Goal: Navigation & Orientation: Find specific page/section

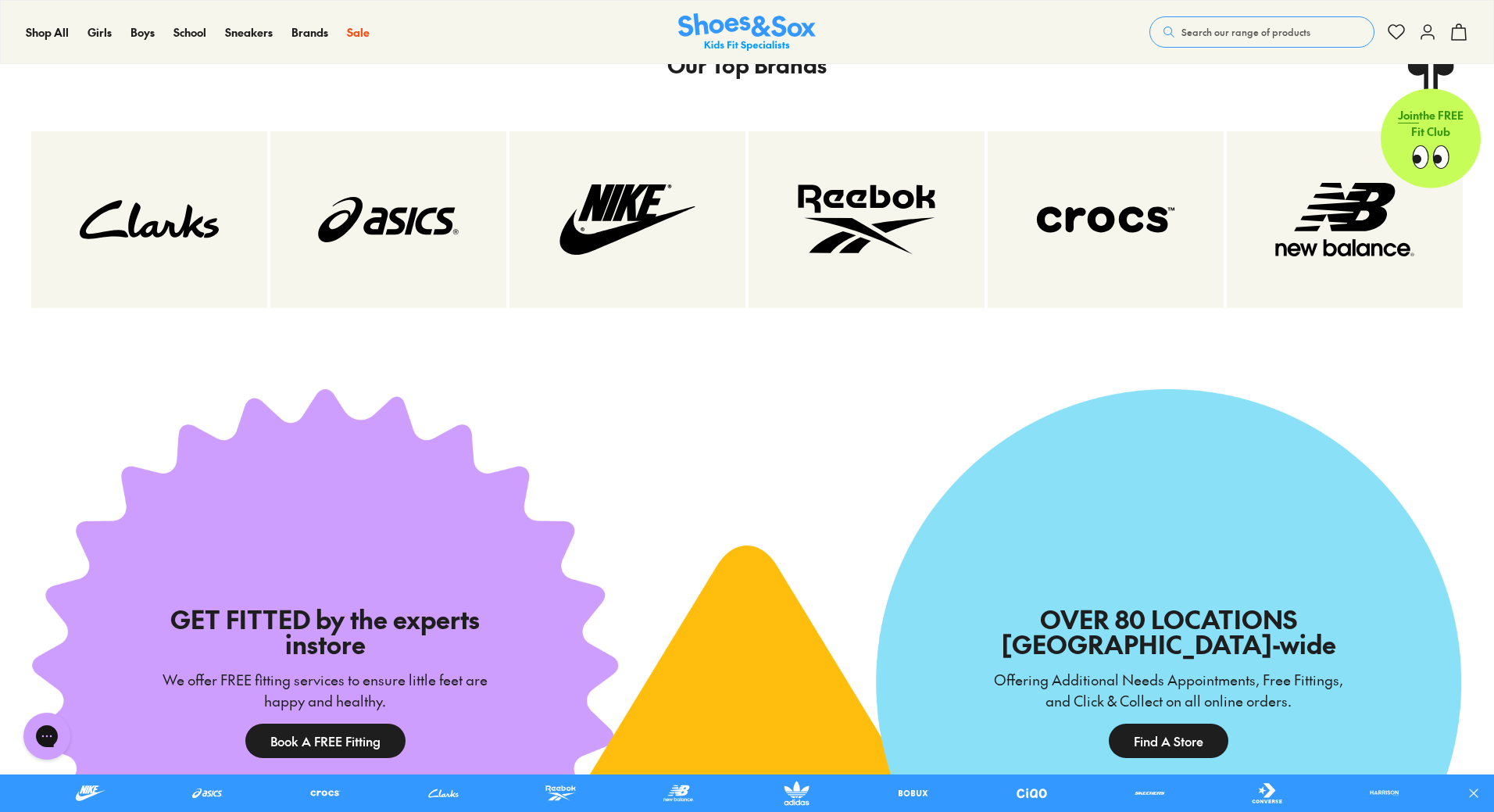
scroll to position [3203, 0]
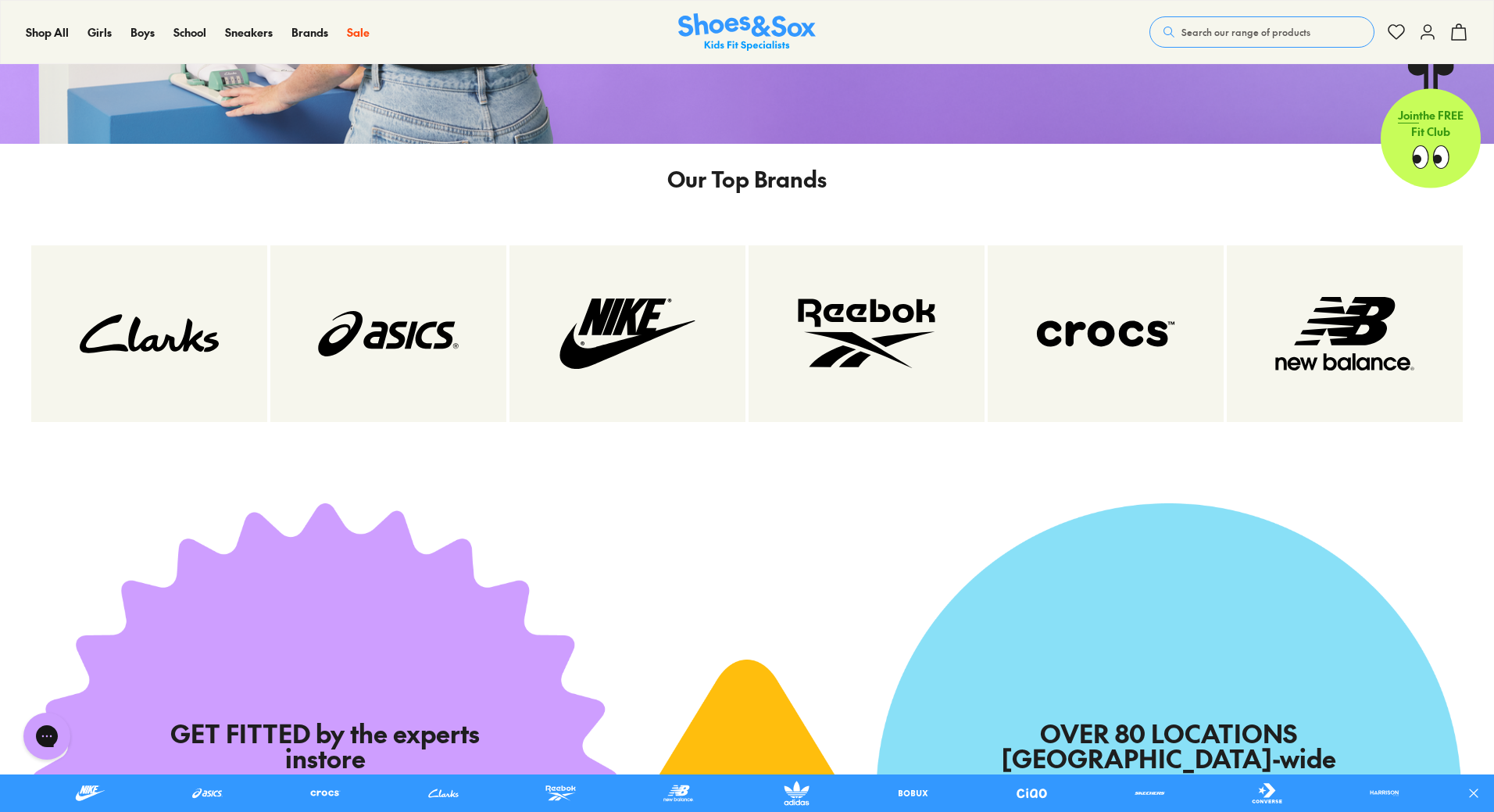
click at [744, 185] on p "Our Top Brands" at bounding box center [747, 179] width 159 height 33
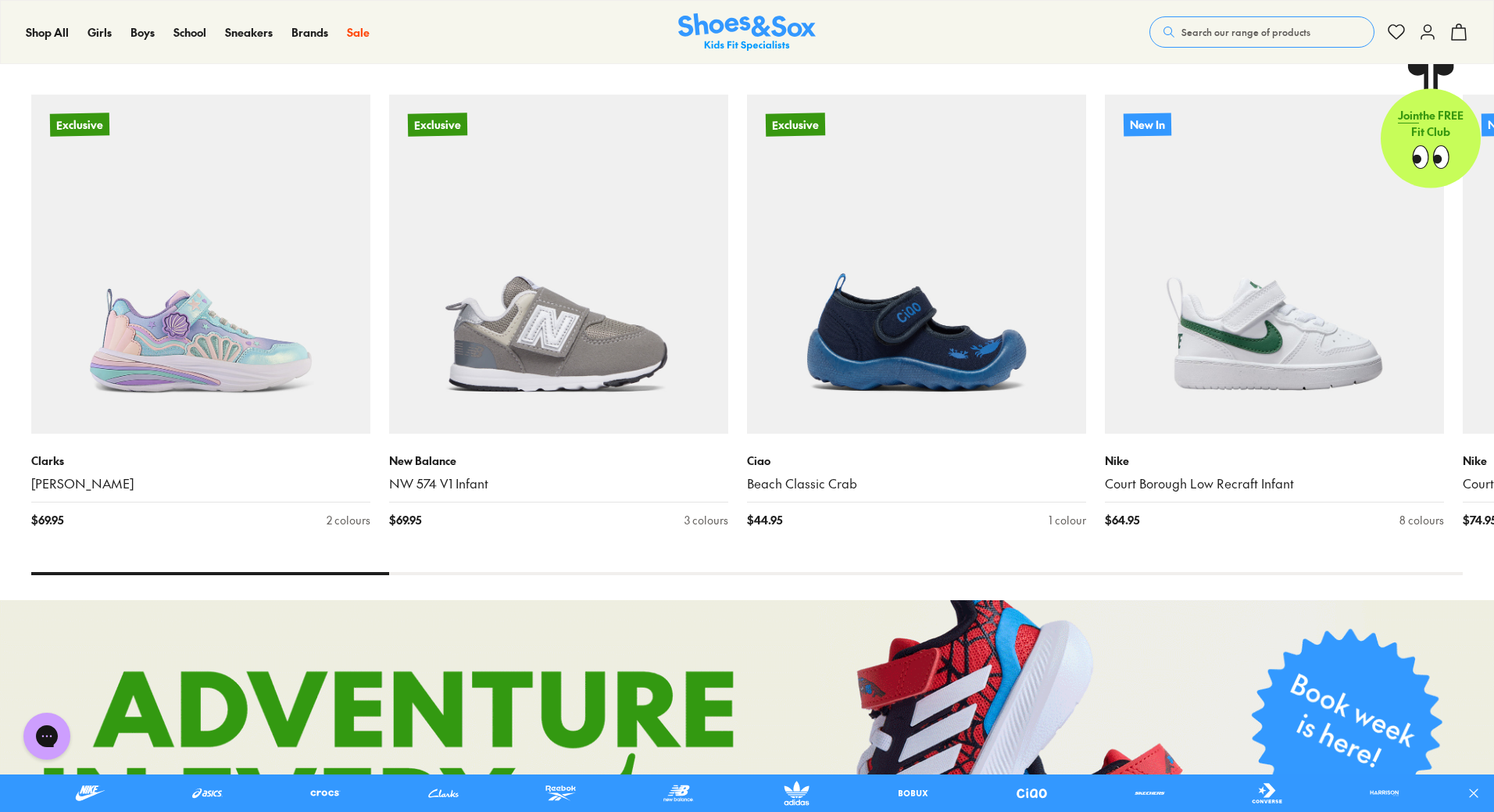
scroll to position [781, 0]
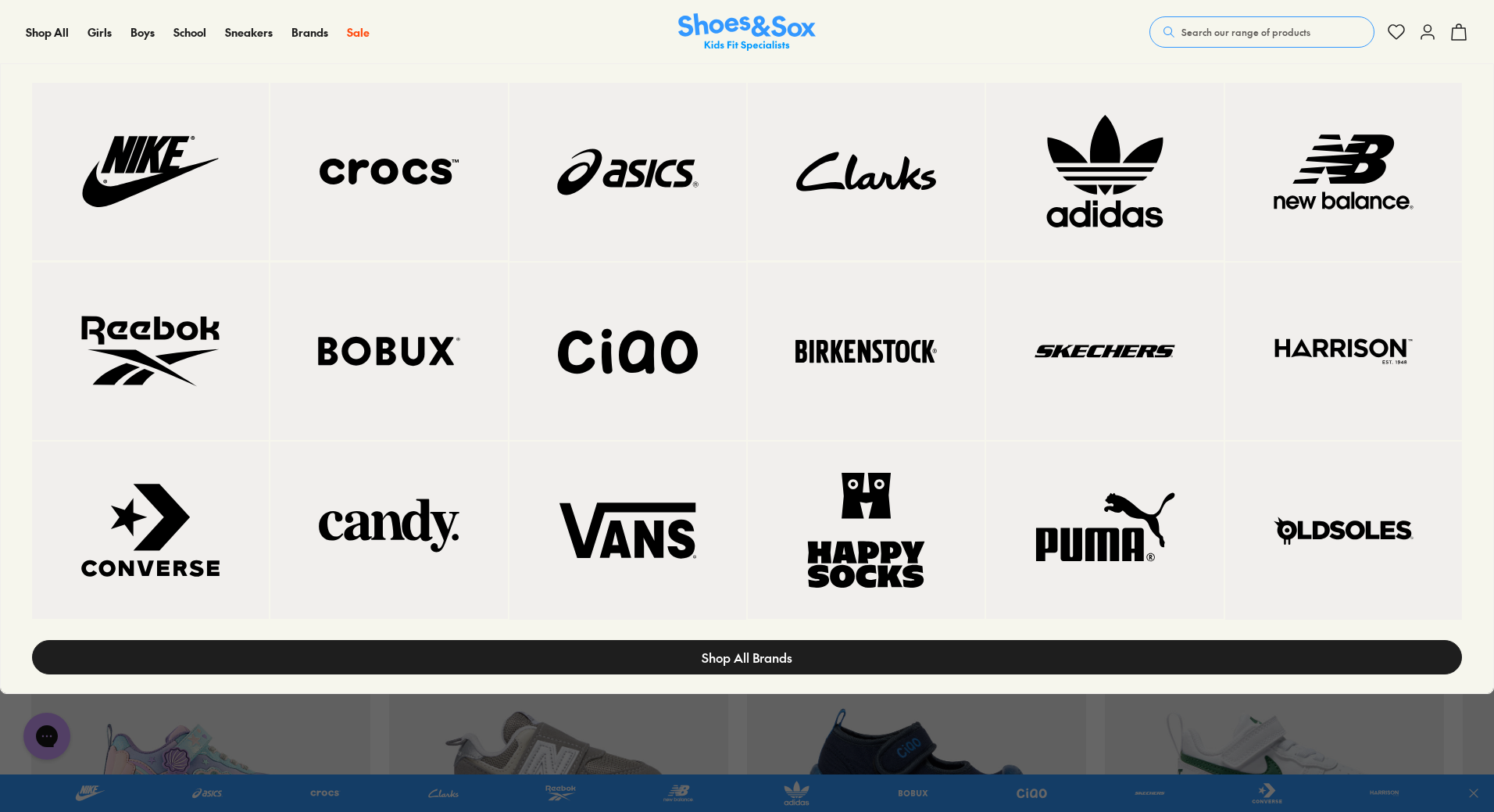
click at [718, 654] on span "Shop All Brands" at bounding box center [747, 656] width 90 height 18
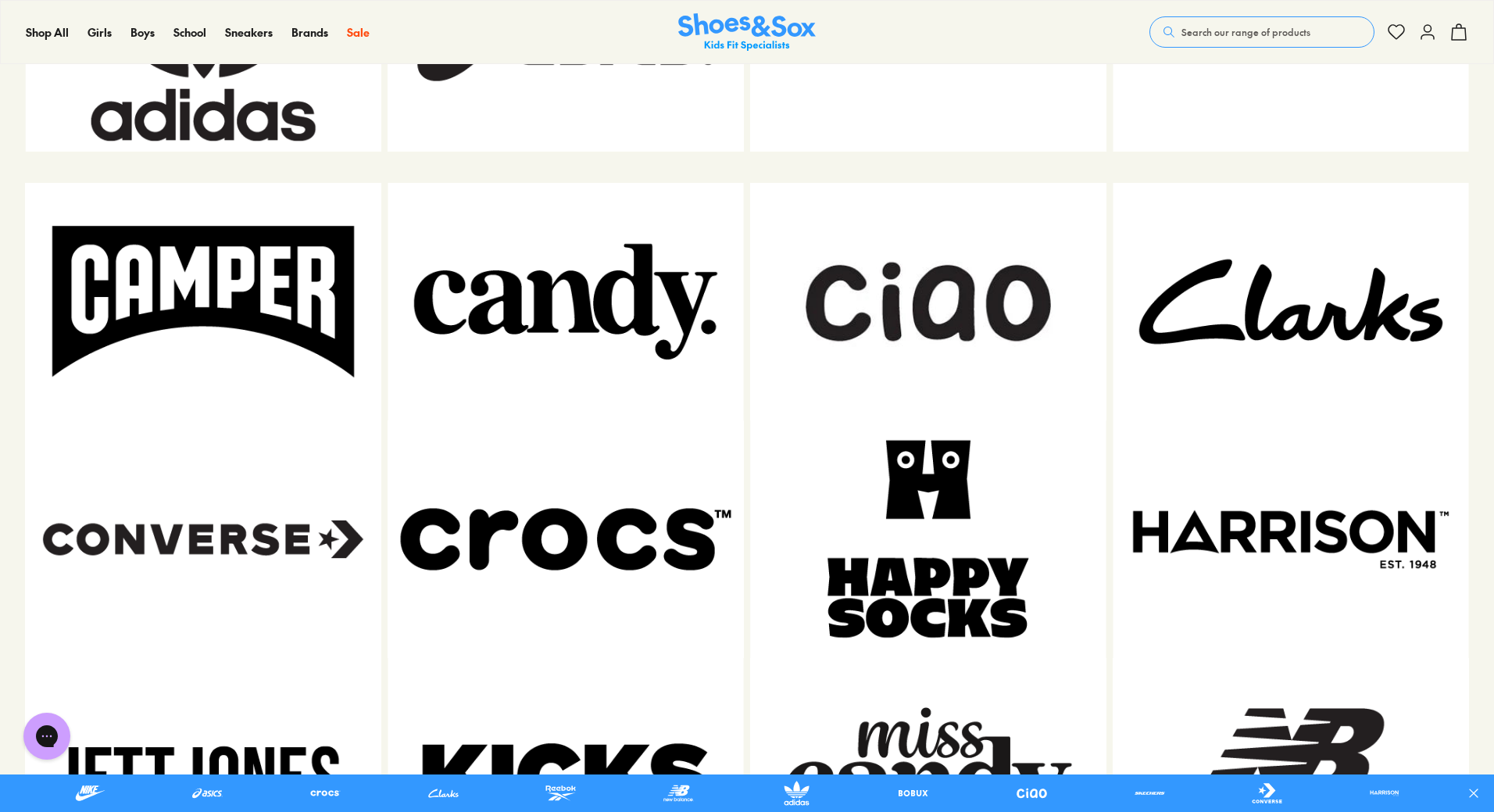
scroll to position [1250, 0]
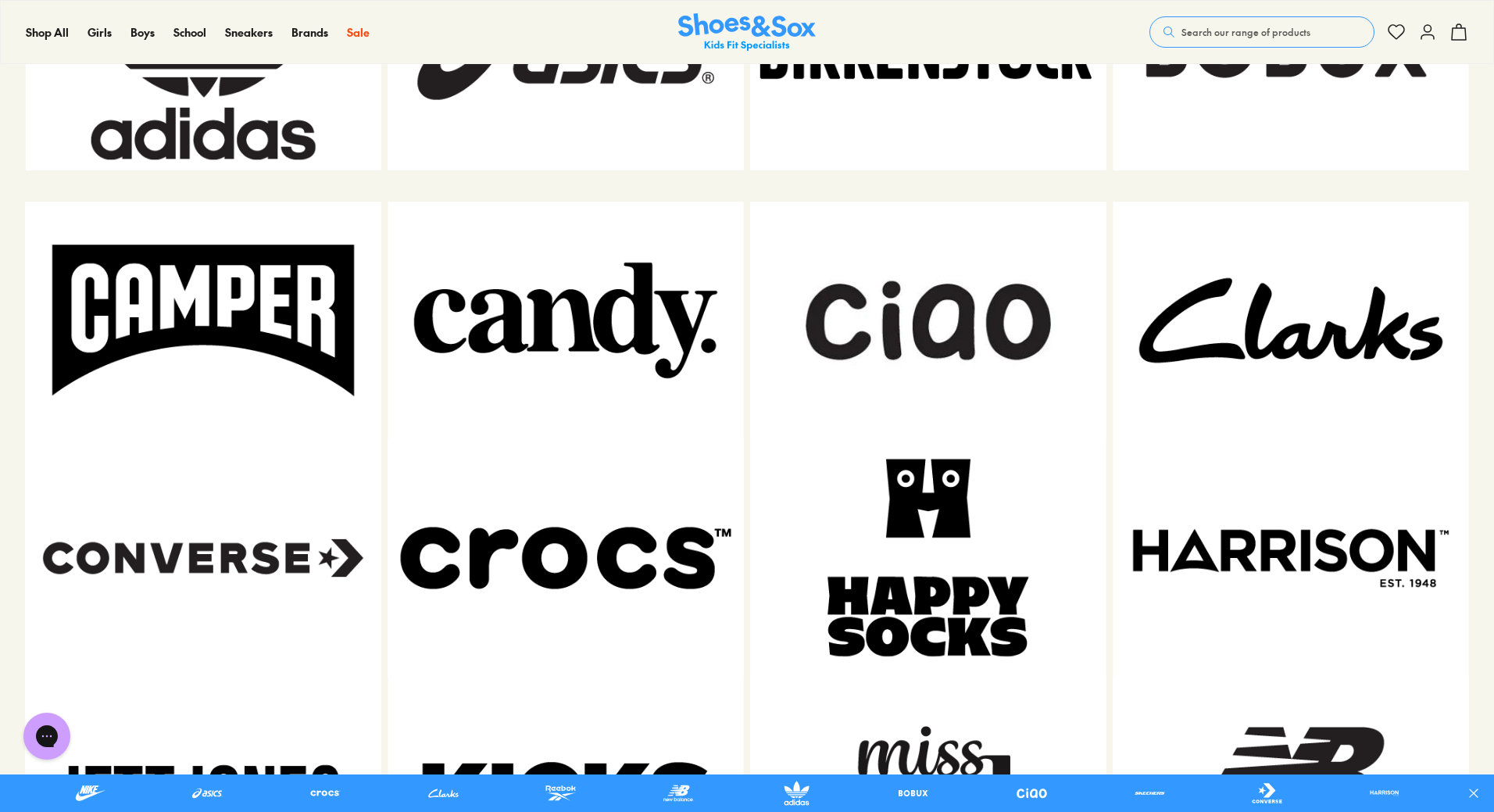
click at [910, 310] on img at bounding box center [928, 320] width 356 height 238
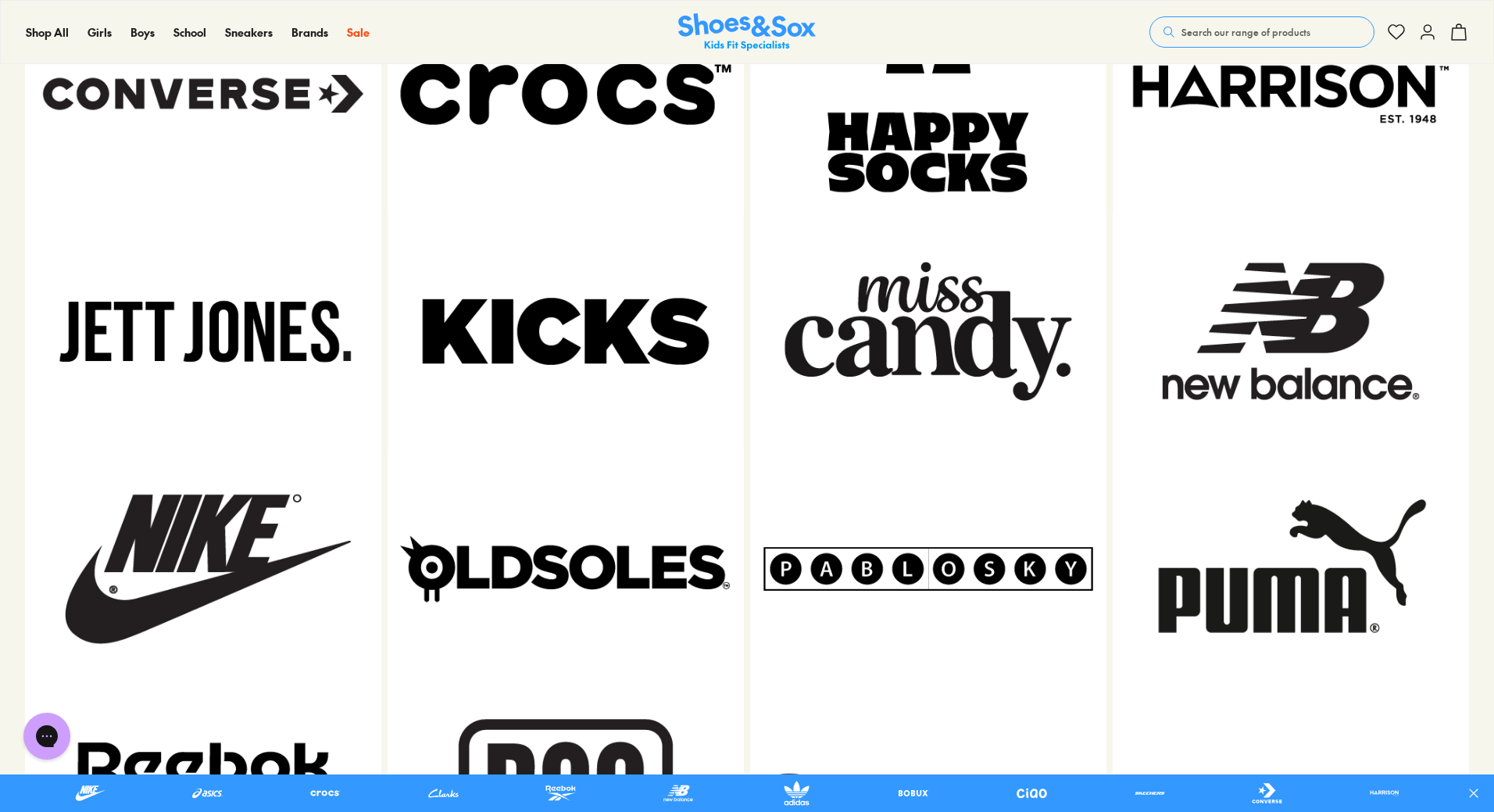
scroll to position [1719, 0]
